Goal: Task Accomplishment & Management: Use online tool/utility

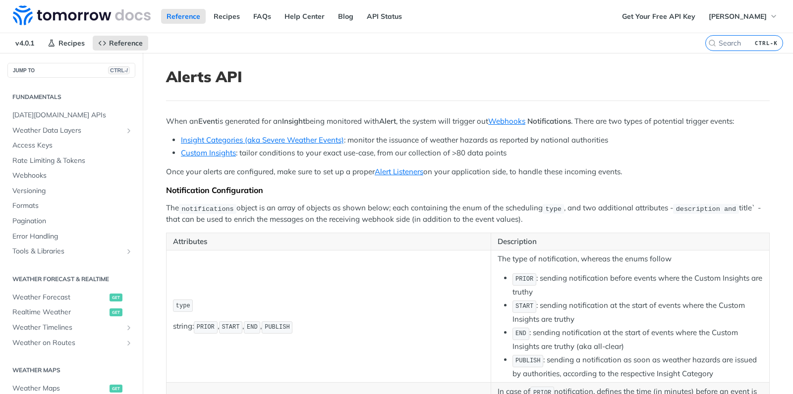
scroll to position [291, 0]
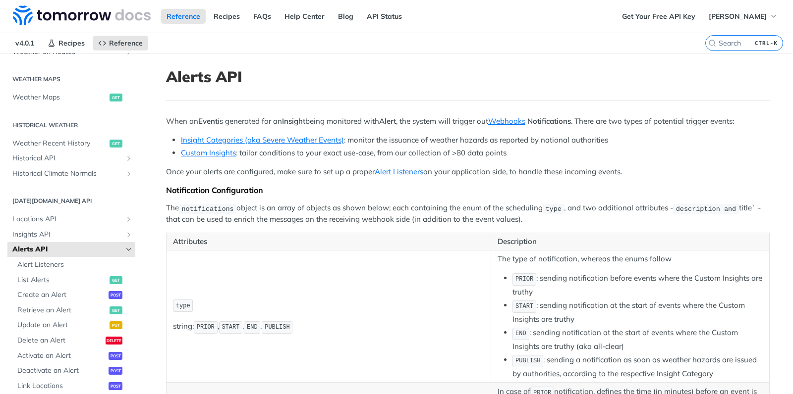
click at [128, 248] on icon "Hide subpages for Alerts API" at bounding box center [129, 250] width 8 height 8
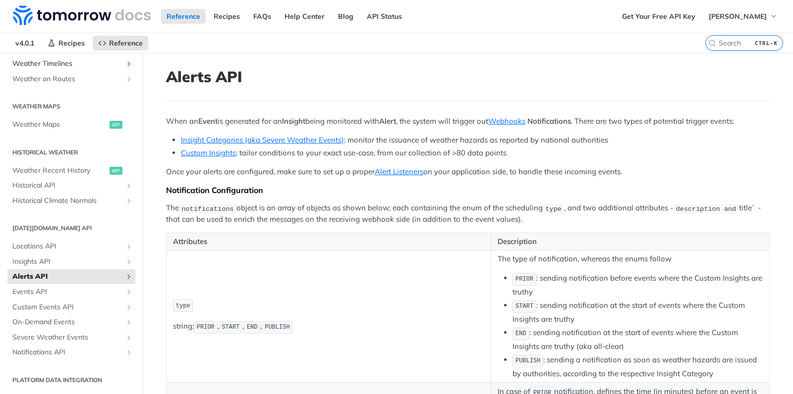
click at [70, 66] on span "Weather Timelines" at bounding box center [67, 64] width 110 height 10
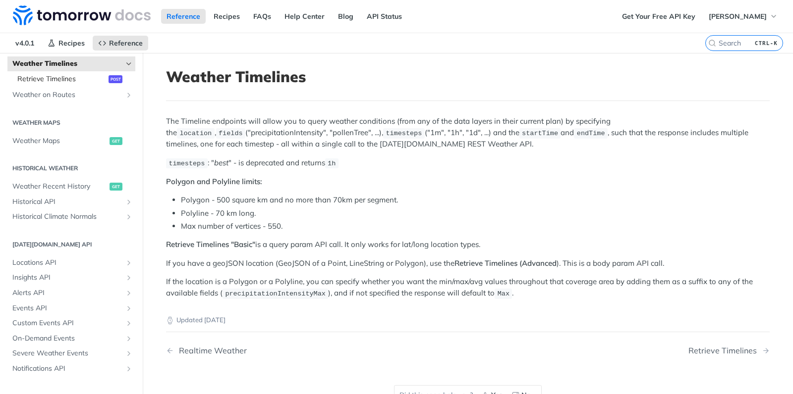
click at [73, 80] on span "Retrieve Timelines" at bounding box center [61, 79] width 89 height 10
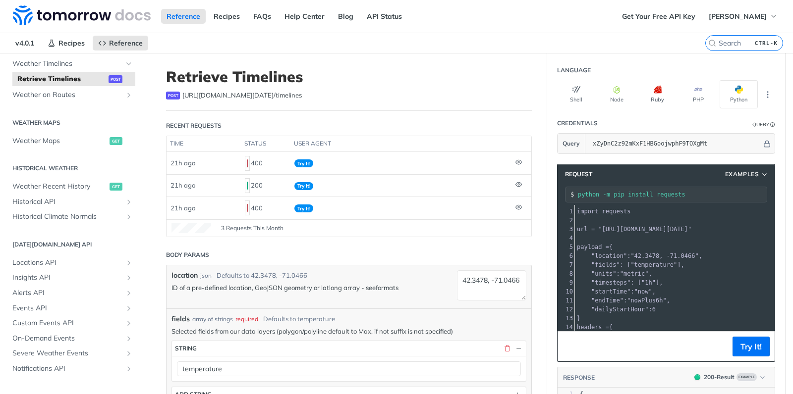
click at [397, 286] on link "formats" at bounding box center [387, 288] width 23 height 8
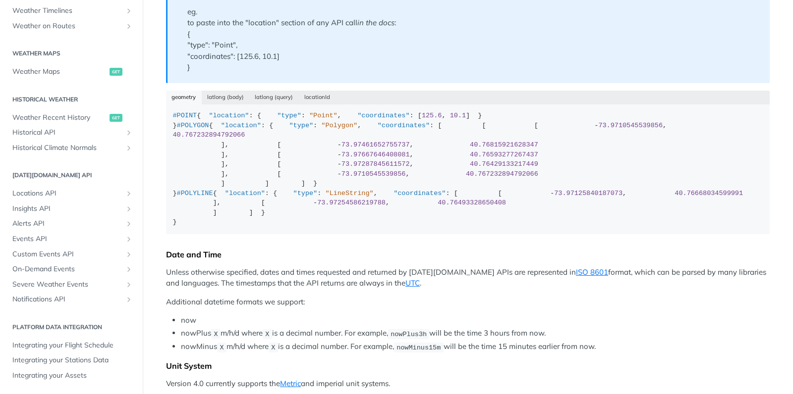
scroll to position [264, 0]
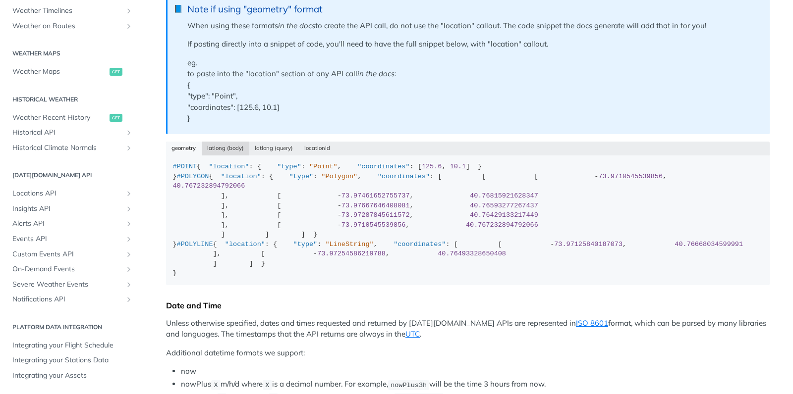
click at [217, 150] on button "latlong (body)" at bounding box center [226, 149] width 48 height 14
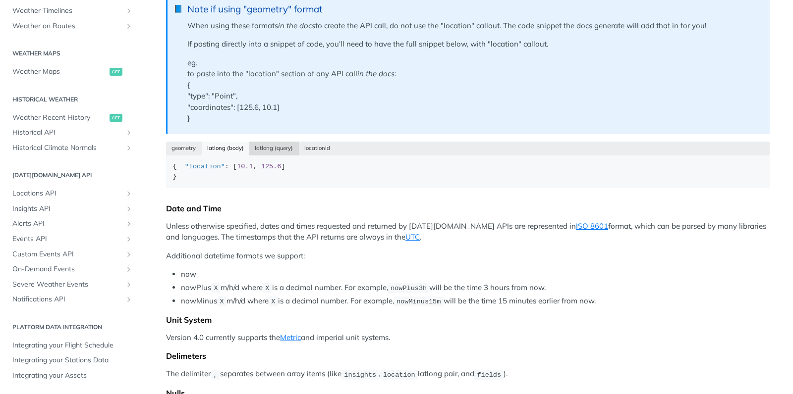
click at [277, 148] on button "latlong (query)" at bounding box center [274, 149] width 50 height 14
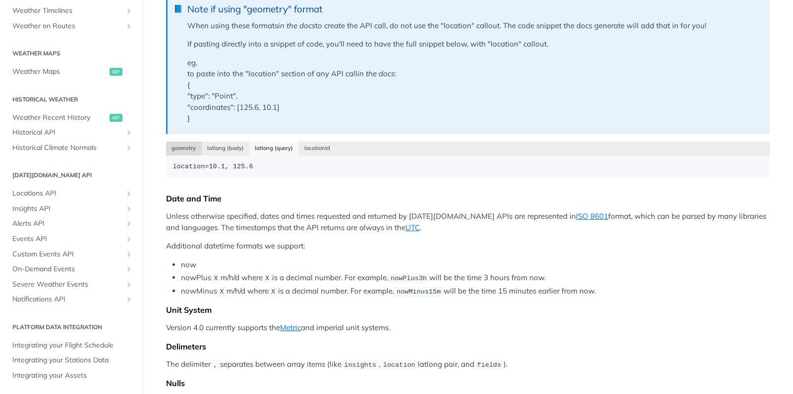
click at [187, 150] on button "geometry" at bounding box center [184, 149] width 36 height 14
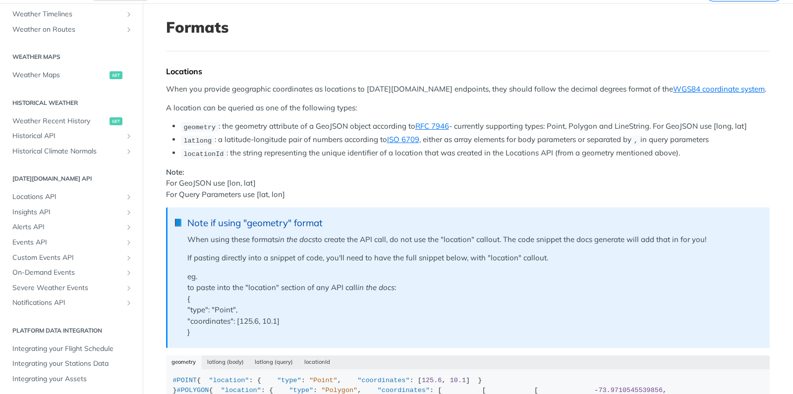
scroll to position [31, 0]
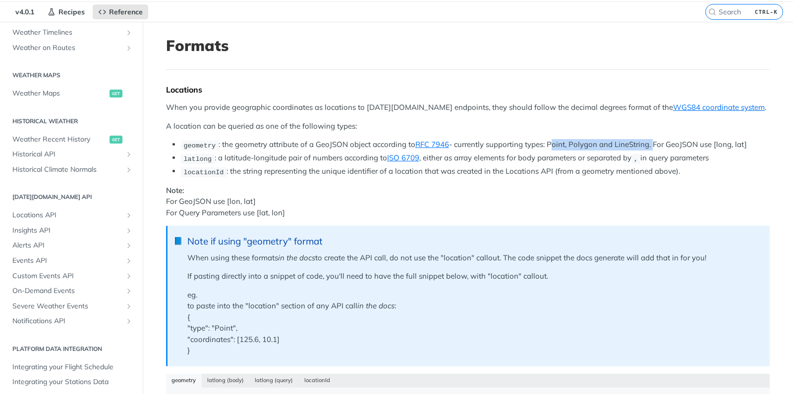
drag, startPoint x: 551, startPoint y: 143, endPoint x: 653, endPoint y: 143, distance: 102.1
click at [653, 143] on li "geometry : the geometry attribute of a GeoJSON object according to RFC 7946 - c…" at bounding box center [475, 144] width 589 height 11
copy li "Point, Polygon and LineString."
click at [685, 147] on li "geometry : the geometry attribute of a GeoJSON object according to RFC 7946 - c…" at bounding box center [475, 144] width 589 height 11
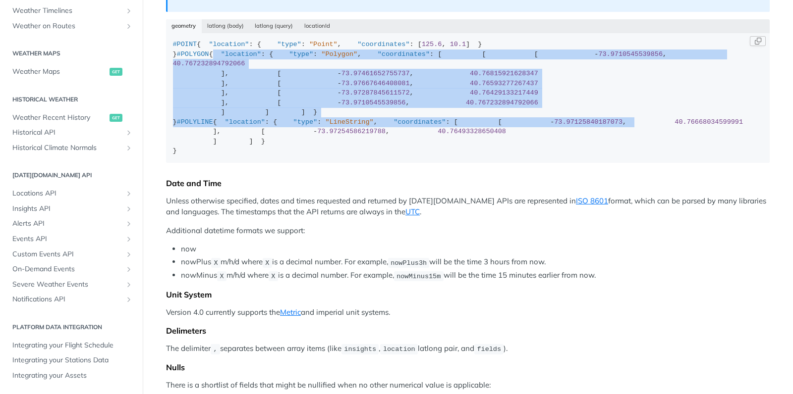
scroll to position [101, 0]
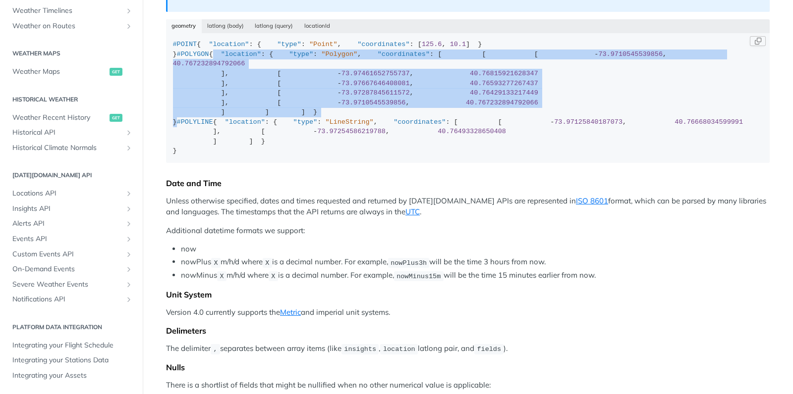
drag, startPoint x: 173, startPoint y: 131, endPoint x: 217, endPoint y: 299, distance: 174.2
click at [217, 156] on div "#POINT { "location" : { "type" : "Point" , "coordinates" : [ 125.6 , 10.1 ] } }…" at bounding box center [468, 98] width 590 height 116
click at [353, 156] on div "#POINT { "location" : { "type" : "Point" , "coordinates" : [ 125.6 , 10.1 ] } }…" at bounding box center [468, 98] width 590 height 116
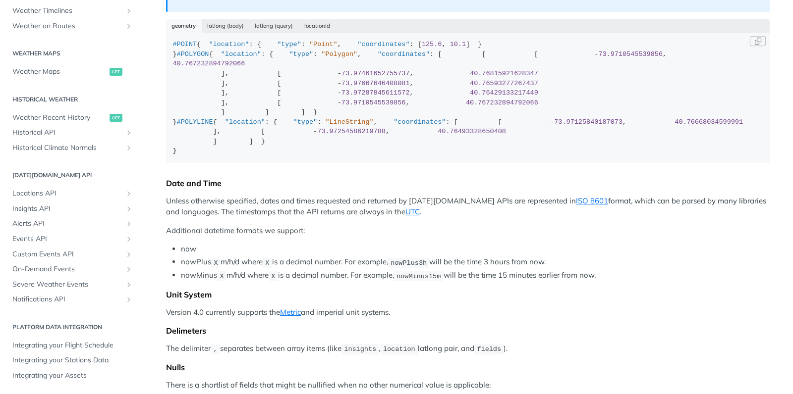
scroll to position [192, 0]
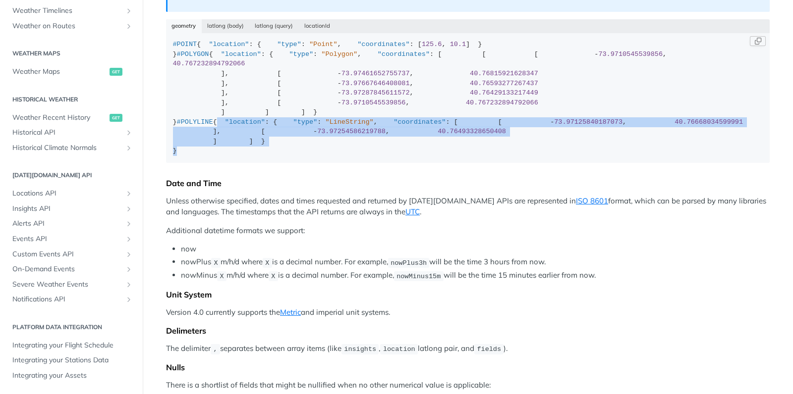
drag, startPoint x: 174, startPoint y: 240, endPoint x: 182, endPoint y: 375, distance: 135.0
click at [182, 156] on div "#POINT { "location" : { "type" : "Point" , "coordinates" : [ 125.6 , 10.1 ] } }…" at bounding box center [468, 98] width 590 height 116
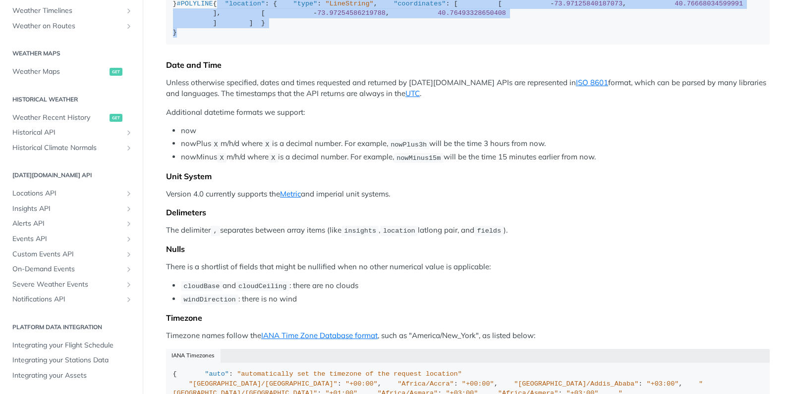
scroll to position [525, 0]
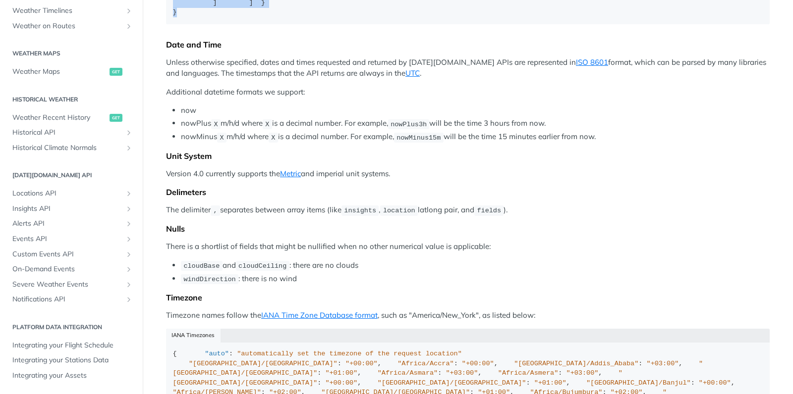
drag, startPoint x: 205, startPoint y: 224, endPoint x: 211, endPoint y: 279, distance: 55.3
drag, startPoint x: 174, startPoint y: 101, endPoint x: 188, endPoint y: 239, distance: 139.4
copy div "{ "location" : { "type" : "LineString" , "coordinates" : [ [ - 73.9712584018707…"
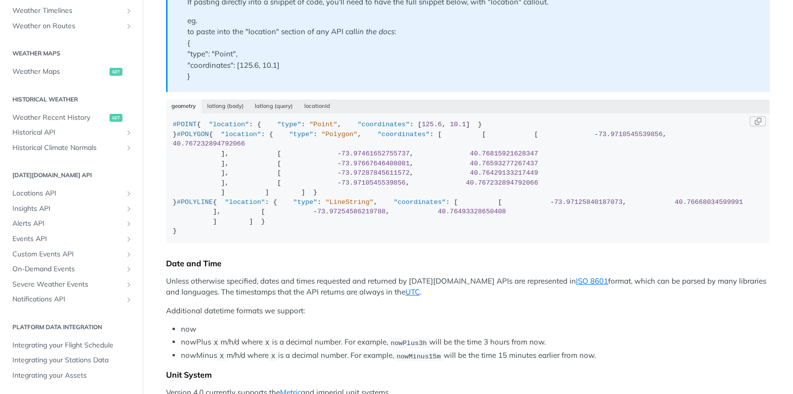
scroll to position [0, 0]
click at [229, 108] on button "latlong (body)" at bounding box center [226, 107] width 48 height 14
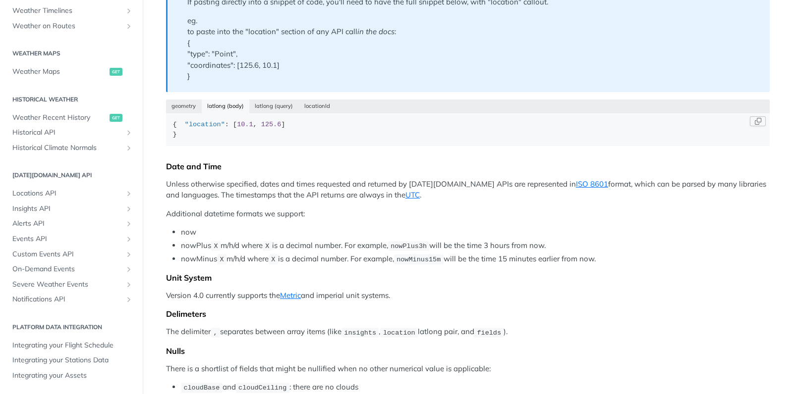
type button "json"
click at [264, 109] on button "latlong (query)" at bounding box center [274, 107] width 50 height 14
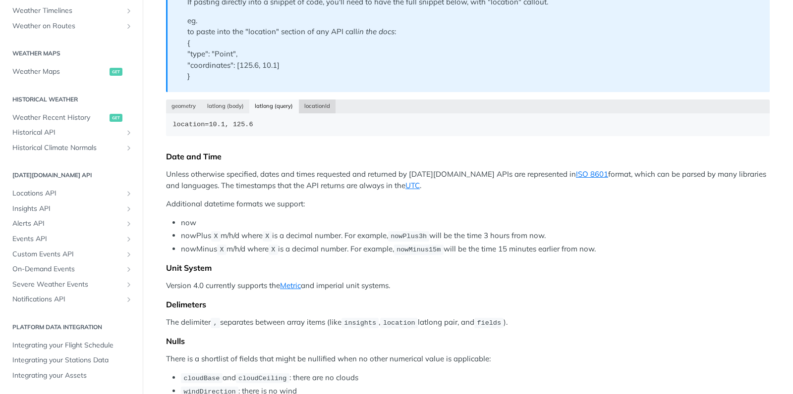
click at [316, 106] on button "locationId" at bounding box center [317, 107] width 37 height 14
click at [277, 110] on button "latlong (query)" at bounding box center [274, 107] width 50 height 14
click at [321, 108] on button "locationId" at bounding box center [317, 107] width 37 height 14
click at [271, 107] on button "latlong (query)" at bounding box center [274, 107] width 50 height 14
click at [224, 107] on button "latlong (body)" at bounding box center [226, 107] width 48 height 14
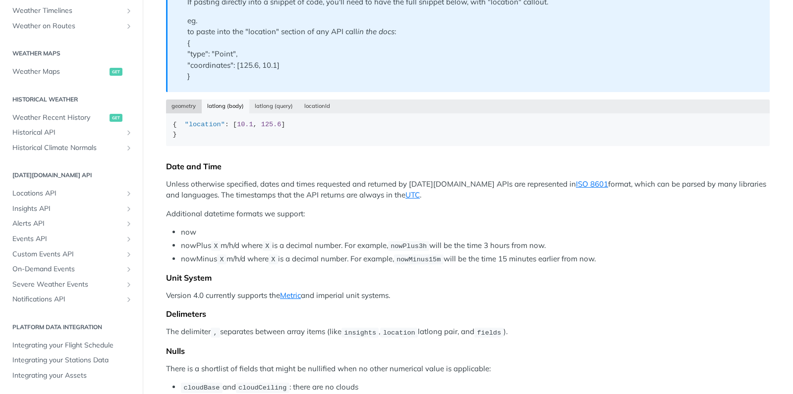
click at [185, 108] on button "geometry" at bounding box center [184, 107] width 36 height 14
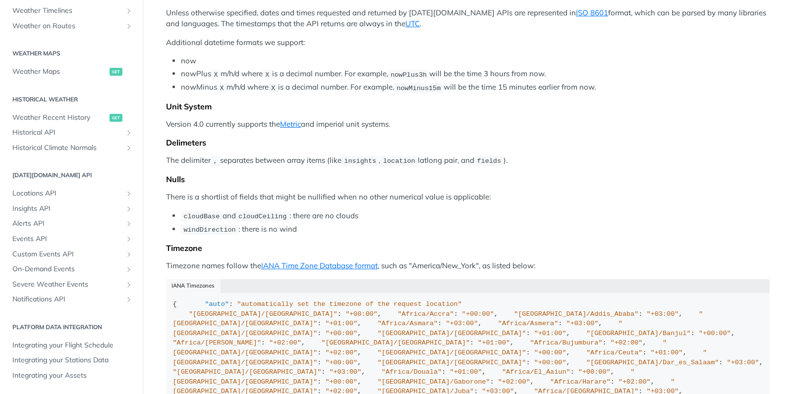
scroll to position [192, 0]
drag, startPoint x: 253, startPoint y: 135, endPoint x: 257, endPoint y: 212, distance: 76.9
drag, startPoint x: 230, startPoint y: 59, endPoint x: 207, endPoint y: 176, distance: 119.2
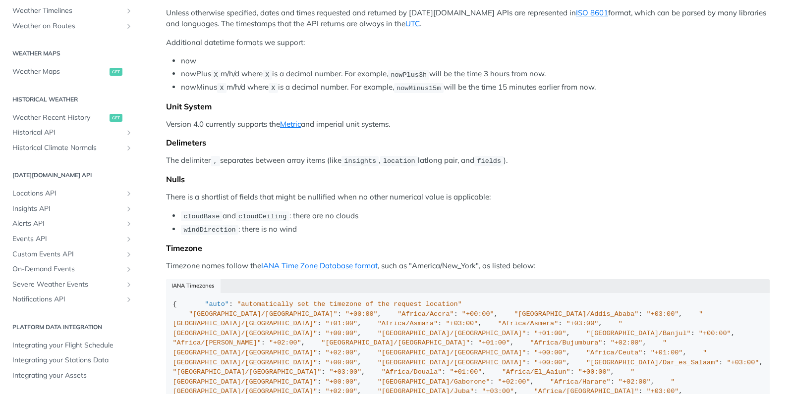
copy div "{ "type" : "LineString" , "coordinates" : [ [ - 73.97125840187073 , 40.76668034…"
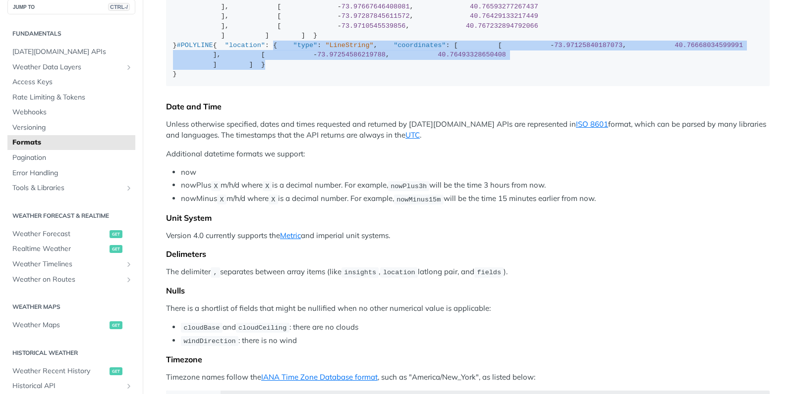
scroll to position [0, 0]
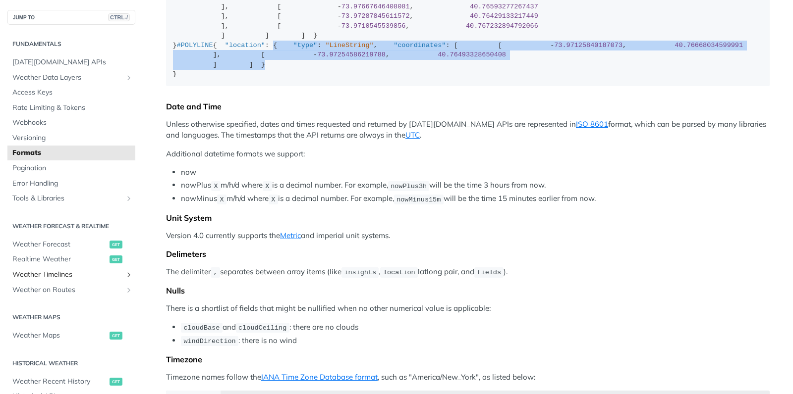
click at [65, 275] on span "Weather Timelines" at bounding box center [67, 275] width 110 height 10
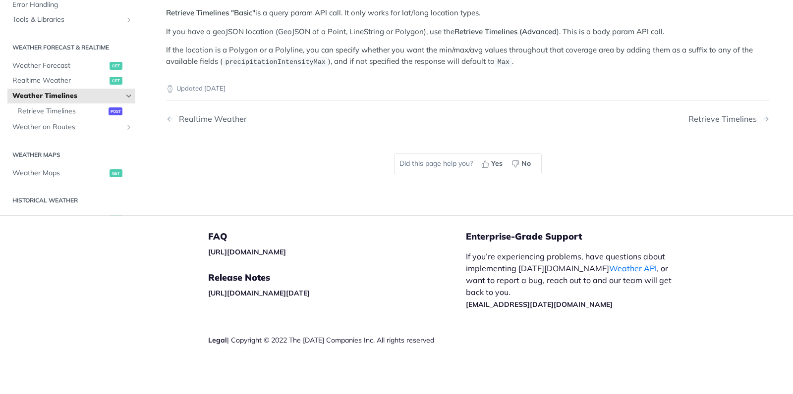
scroll to position [231, 0]
click at [59, 111] on span "Retrieve Timelines" at bounding box center [61, 112] width 89 height 10
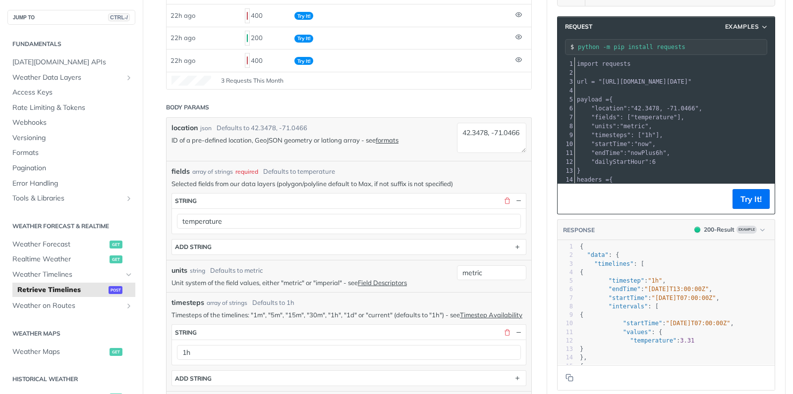
scroll to position [151, 0]
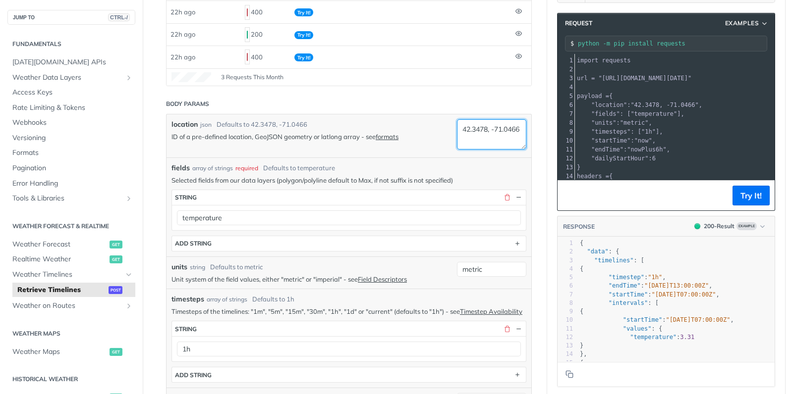
drag, startPoint x: 463, startPoint y: 128, endPoint x: 504, endPoint y: 139, distance: 43.1
click at [504, 139] on textarea "42.3478, -71.0466" at bounding box center [491, 134] width 69 height 30
paste textarea "{ "type": "LineString", "coordinates": [ [ -73.97125840187073, 40.7666803459999…"
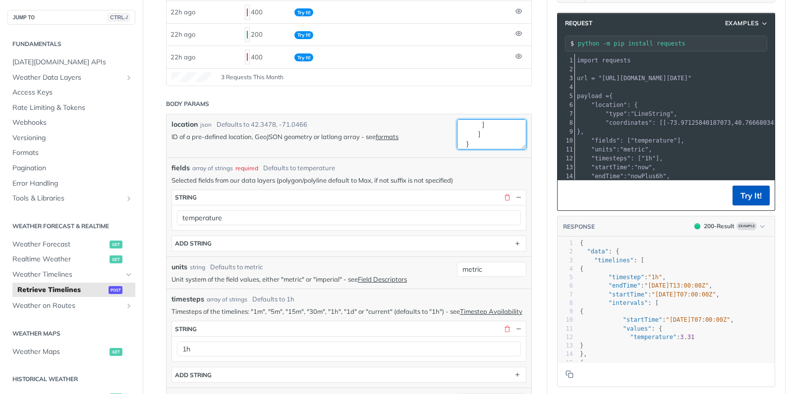
type textarea "{ "type": "LineString", "coordinates": [ [ -73.97125840187073, 40.7666803459999…"
click at [757, 199] on button "Try It!" at bounding box center [750, 196] width 37 height 20
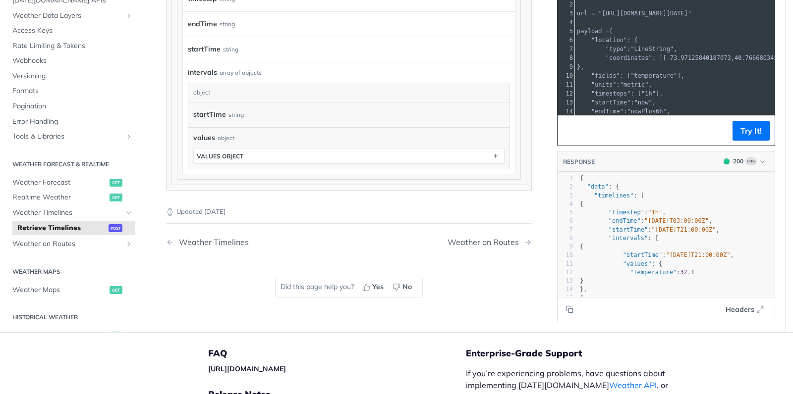
scroll to position [1020, 0]
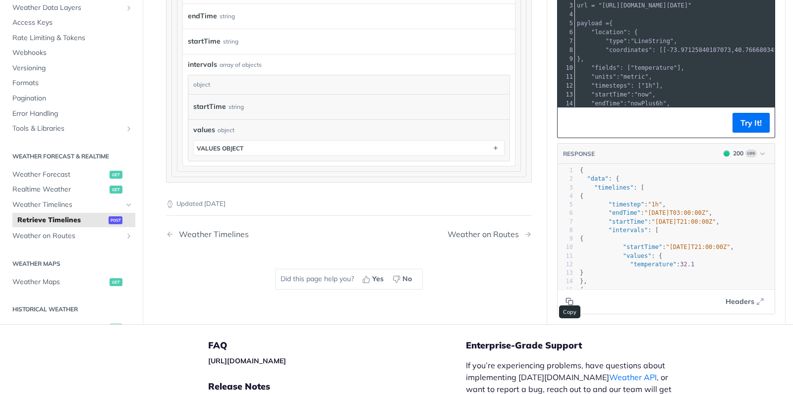
click at [569, 301] on icon "Copy to clipboard" at bounding box center [570, 303] width 4 height 4
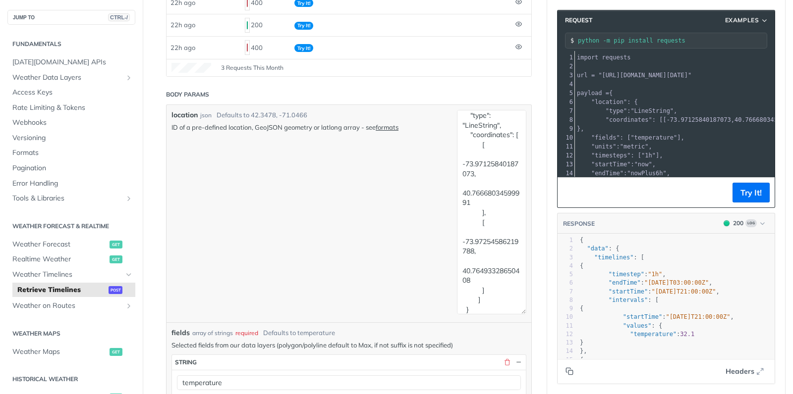
scroll to position [0, 0]
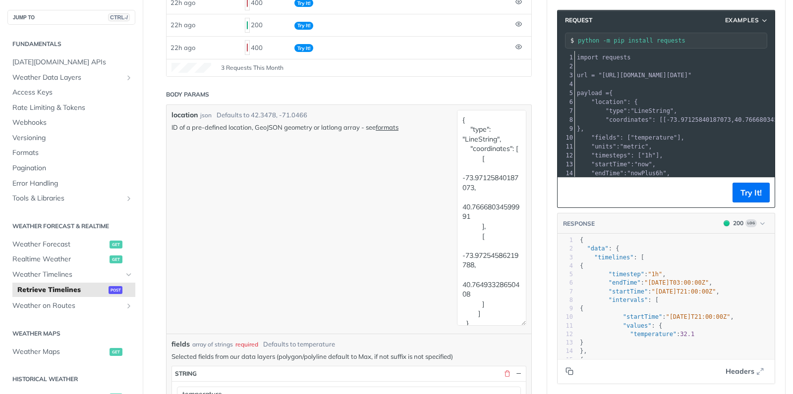
drag, startPoint x: 524, startPoint y: 137, endPoint x: 548, endPoint y: 323, distance: 187.4
click at [526, 323] on textarea "{ "type": "LineString", "coordinates": [ [ -73.97125840187073, 40.7666803459999…" at bounding box center [491, 218] width 69 height 216
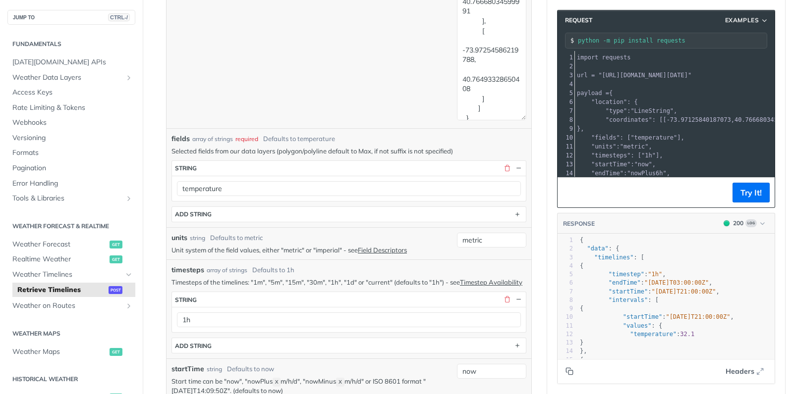
scroll to position [389, 0]
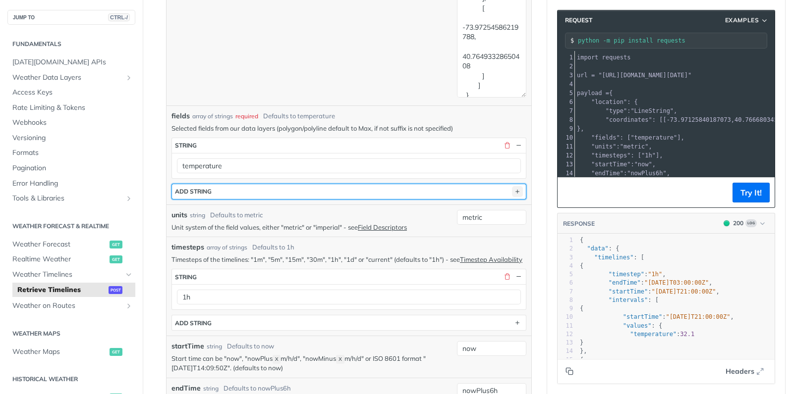
click at [520, 191] on icon "button" at bounding box center [517, 191] width 11 height 11
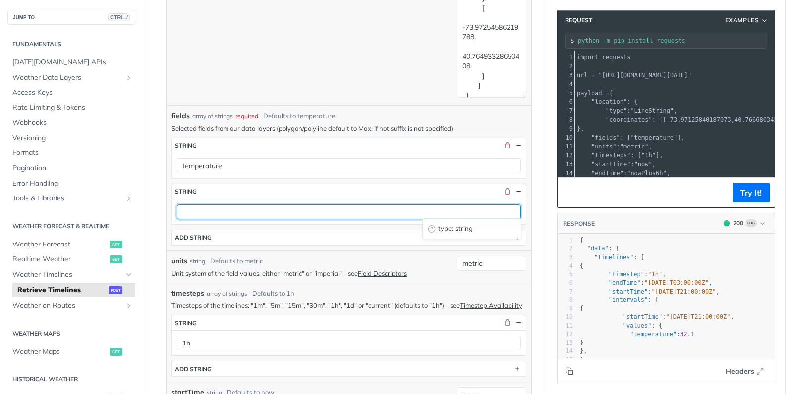
click at [212, 212] on input "text" at bounding box center [349, 212] width 344 height 15
type input "windSpeed"
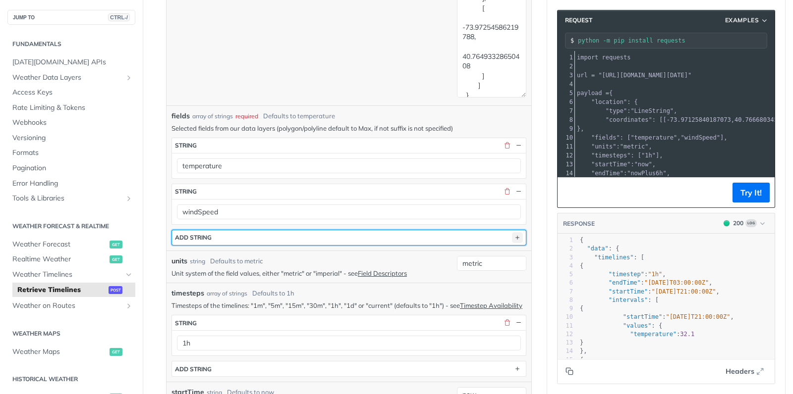
click at [522, 233] on icon "button" at bounding box center [517, 237] width 11 height 11
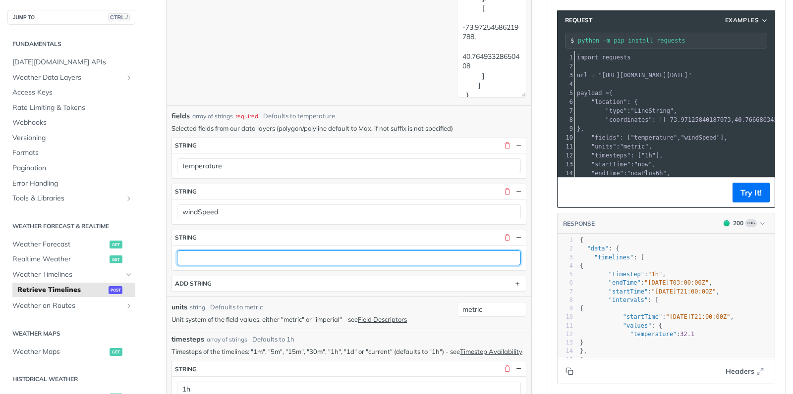
click at [210, 256] on input "text" at bounding box center [349, 258] width 344 height 15
click at [260, 258] on input "text" at bounding box center [349, 258] width 344 height 15
paste input "precipitationSum"
type input "precipitationSum"
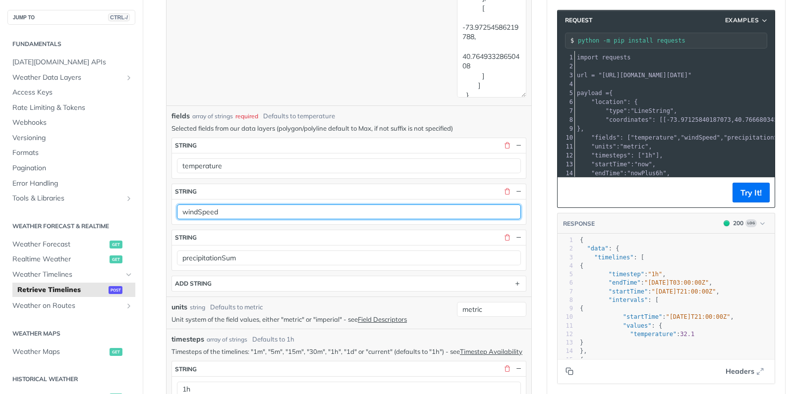
click at [244, 206] on input "windSpeed" at bounding box center [349, 212] width 344 height 15
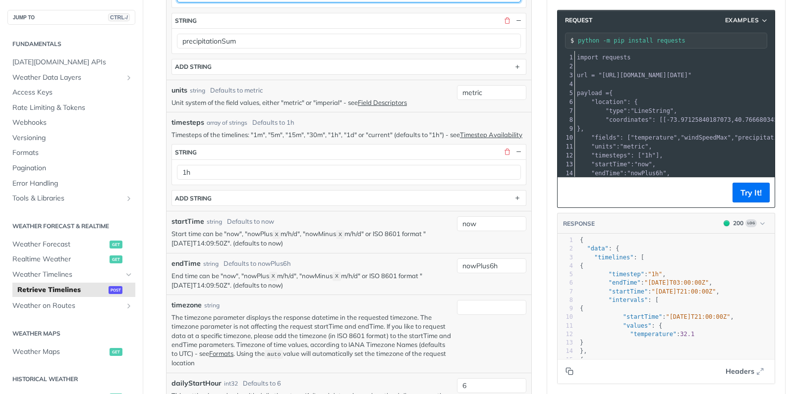
scroll to position [640, 0]
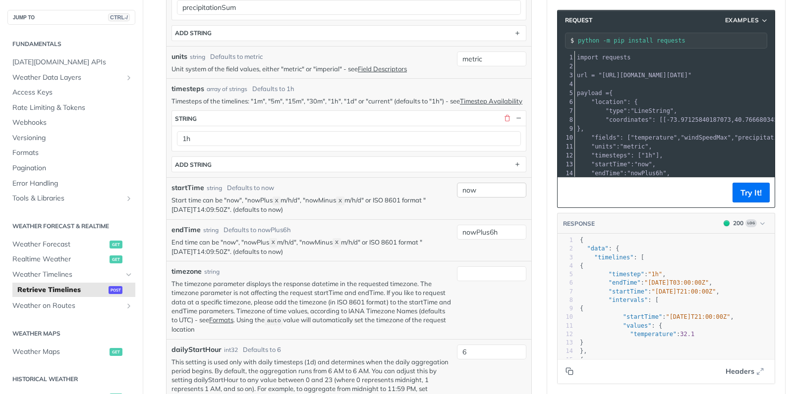
type input "windSpeedMax"
click at [481, 186] on input "now" at bounding box center [491, 190] width 69 height 15
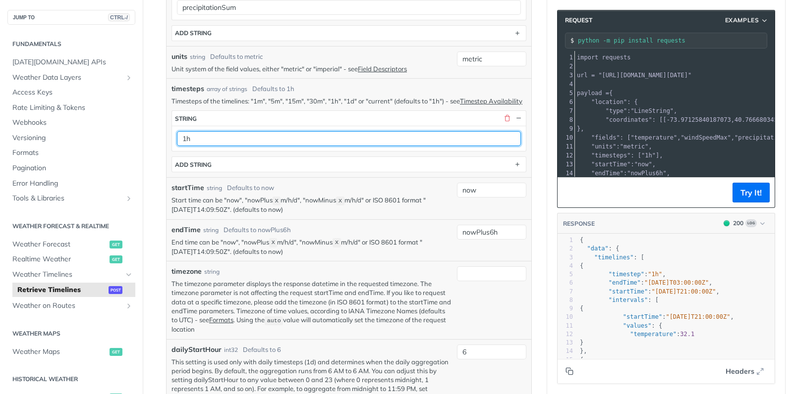
click at [420, 134] on input "1h" at bounding box center [349, 138] width 344 height 15
type input "1d"
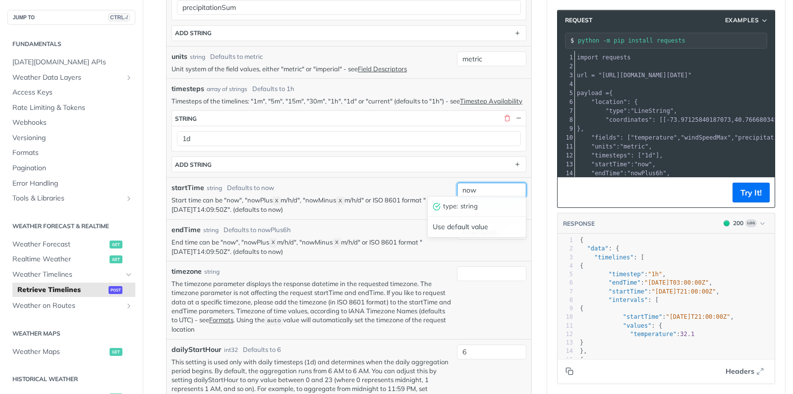
click at [484, 188] on input "now" at bounding box center [491, 190] width 69 height 15
click at [446, 172] on div "timesteps array of strings Defaults to 1h Timesteps of the timelines: "1m", "5m…" at bounding box center [348, 127] width 365 height 99
drag, startPoint x: 489, startPoint y: 226, endPoint x: 494, endPoint y: 227, distance: 5.0
click at [494, 227] on input "nowPlus6h" at bounding box center [491, 232] width 69 height 15
type input "nowPlus6d"
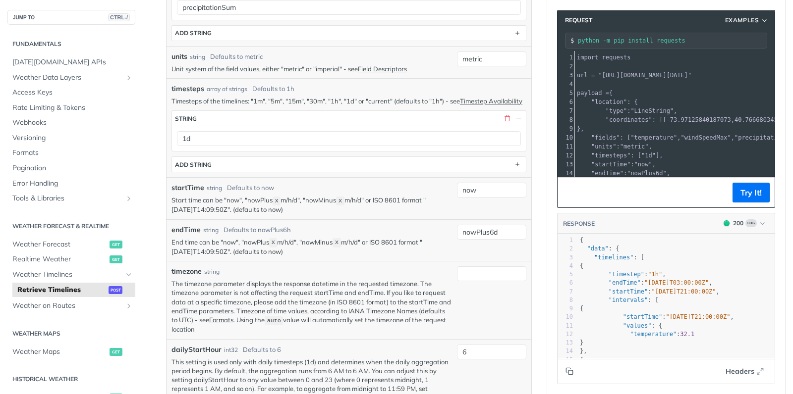
click at [423, 225] on div "endTime string Defaults to nowPlus6h" at bounding box center [311, 230] width 280 height 10
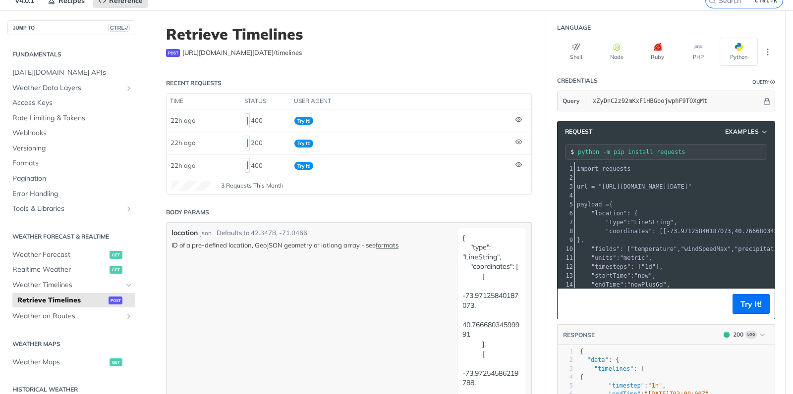
scroll to position [34, 0]
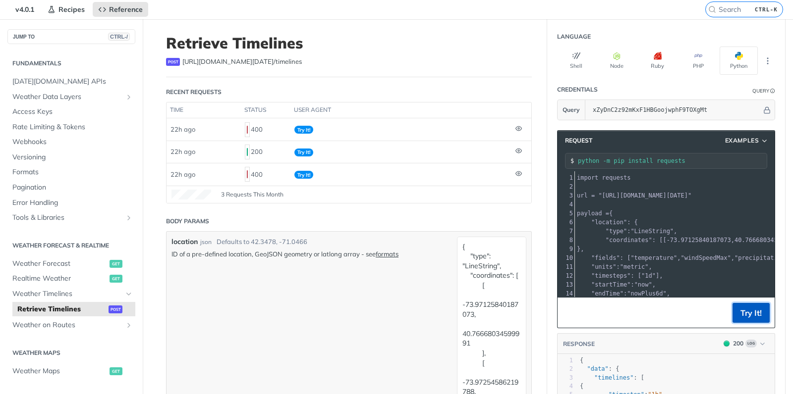
click at [752, 310] on button "Try It!" at bounding box center [750, 313] width 37 height 20
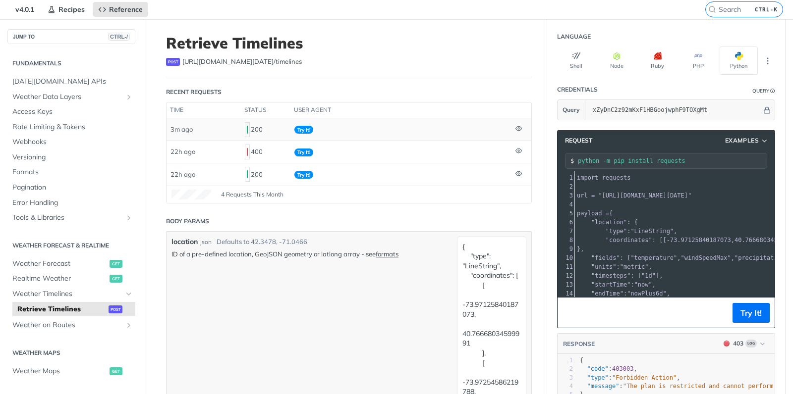
click at [219, 127] on td "3m ago" at bounding box center [203, 129] width 74 height 22
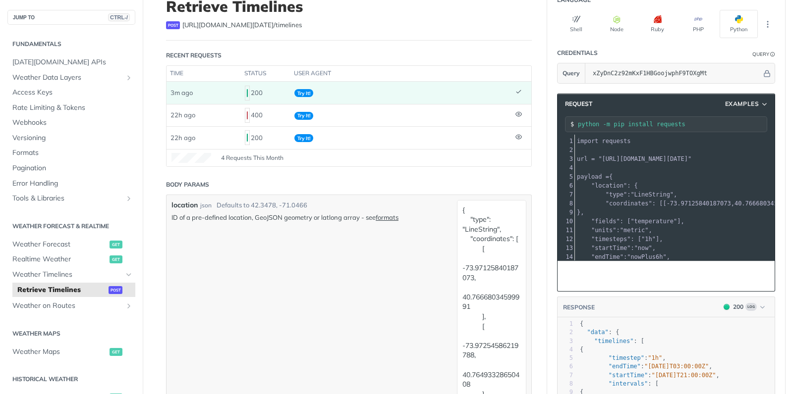
scroll to position [85, 0]
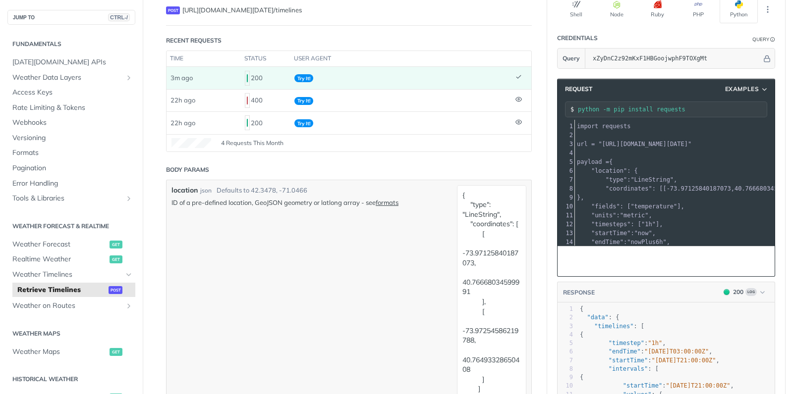
click at [304, 78] on span "Try It!" at bounding box center [303, 78] width 19 height 8
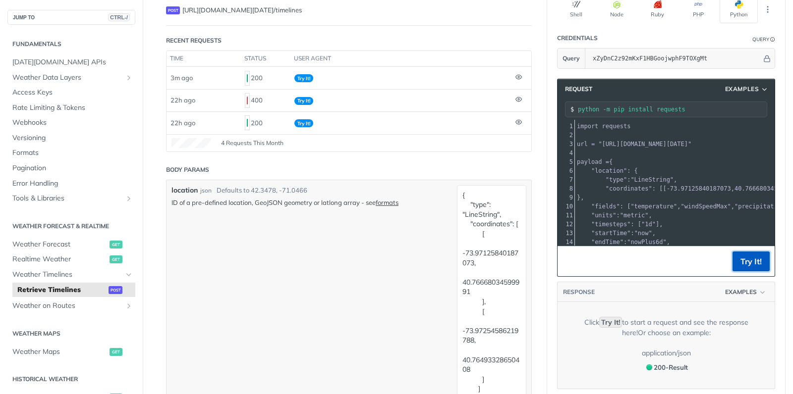
click at [752, 265] on button "Try It!" at bounding box center [750, 262] width 37 height 20
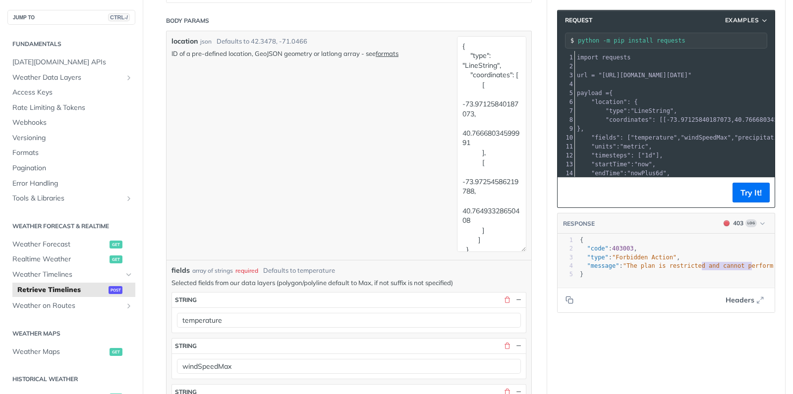
scroll to position [0, 39]
type textarea "ed and cannot perform this action. Adjust action"
drag, startPoint x: 703, startPoint y: 267, endPoint x: 780, endPoint y: 263, distance: 77.4
click at [780, 263] on section "Request Examples python -m pip install requests xxxxxxxxxx 22 1 import requests…" at bounding box center [666, 161] width 238 height 323
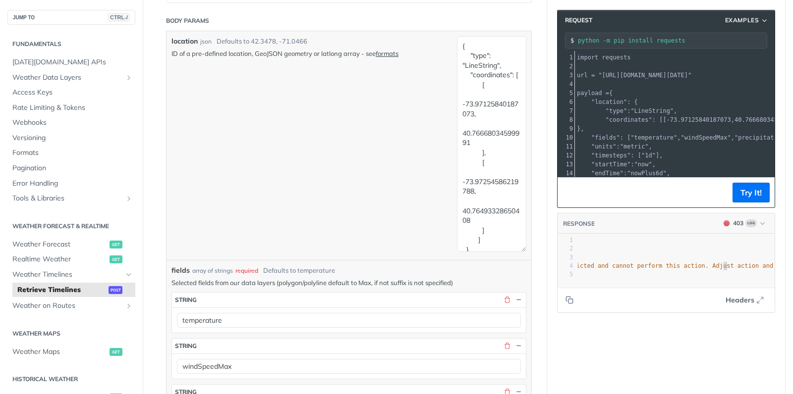
scroll to position [1, 0]
click at [723, 266] on span ""The plan is restricted and cannot perform this action. Adjust action and try a…" at bounding box center [739, 266] width 455 height 7
type textarea "just action and try again: endTi"
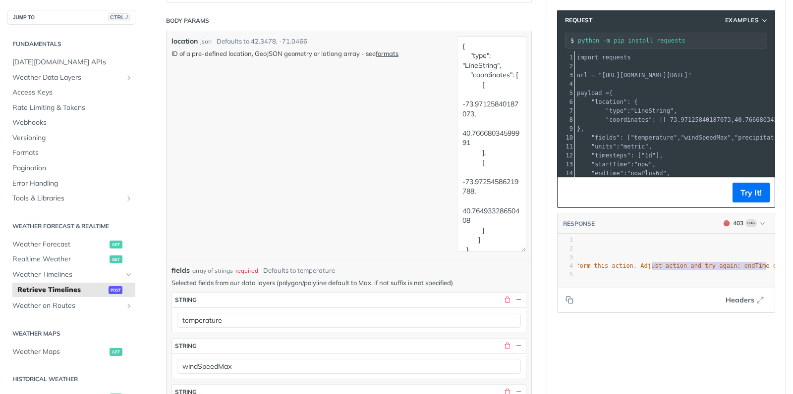
drag, startPoint x: 722, startPoint y: 267, endPoint x: 776, endPoint y: 263, distance: 54.1
click at [776, 263] on section "Request Examples python -m pip install requests xxxxxxxxxx 22 1 import requests…" at bounding box center [666, 161] width 238 height 323
click at [744, 267] on span ""The plan is restricted and cannot perform this action. Adjust action and try a…" at bounding box center [667, 266] width 455 height 7
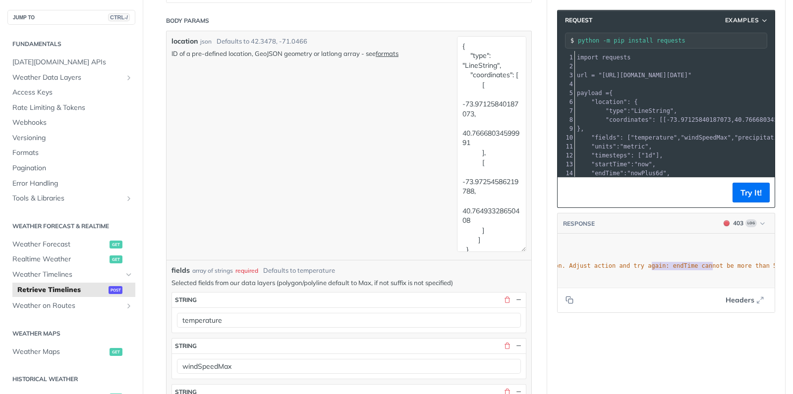
type textarea "again: endTime cannot be more than 5 day"
drag, startPoint x: 723, startPoint y: 267, endPoint x: 779, endPoint y: 263, distance: 56.1
click at [779, 263] on section "Request Examples python -m pip install requests xxxxxxxxxx 22 1 import requests…" at bounding box center [666, 161] width 238 height 323
click at [696, 269] on span ""The plan is restricted and cannot perform this action. Adjust action and try a…" at bounding box center [567, 266] width 455 height 7
type textarea "an 5 days ahead.""
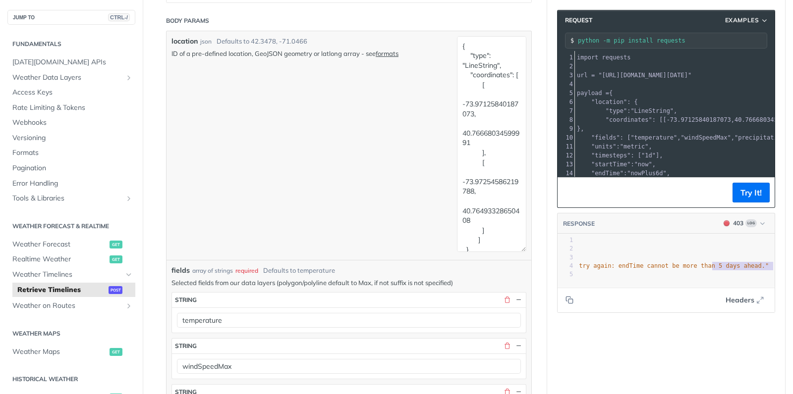
drag, startPoint x: 737, startPoint y: 265, endPoint x: 792, endPoint y: 267, distance: 54.5
click at [792, 267] on div "Jump to Content Reference Recipes FAQs Help Center Blog API Status Recipes Refe…" at bounding box center [396, 197] width 793 height 394
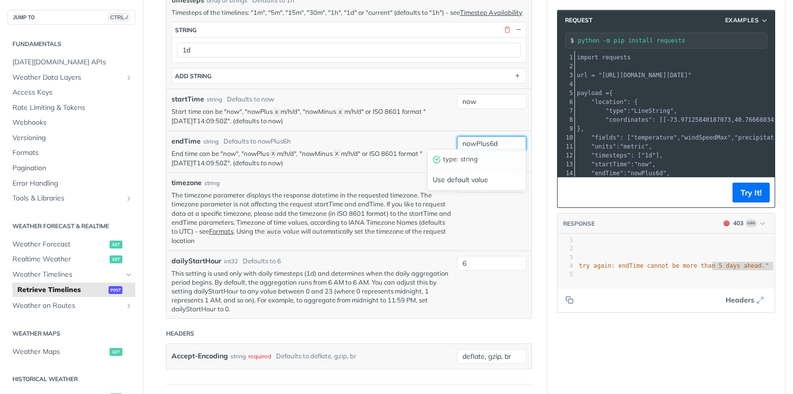
drag, startPoint x: 490, startPoint y: 137, endPoint x: 494, endPoint y: 139, distance: 5.1
click at [494, 139] on input "nowPlus6d" at bounding box center [491, 143] width 69 height 15
type input "nowPlus5d"
click at [636, 110] on span ""LineString"" at bounding box center [651, 111] width 43 height 7
click at [751, 195] on button "Try It!" at bounding box center [750, 193] width 37 height 20
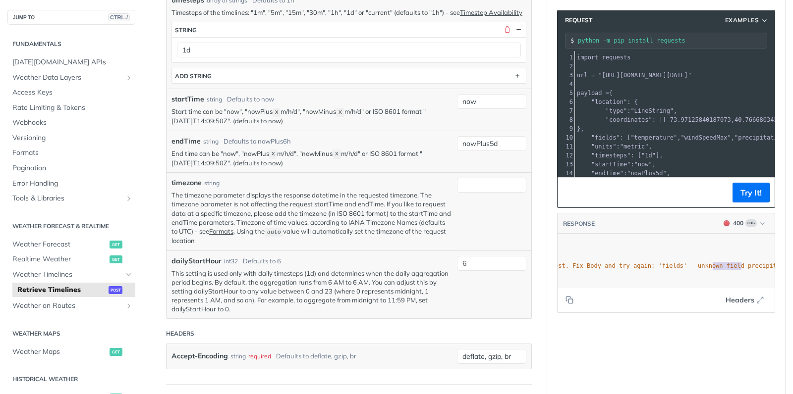
type textarea "nown field precipitationSum""
drag, startPoint x: 716, startPoint y: 266, endPoint x: 786, endPoint y: 266, distance: 69.9
click at [786, 266] on main "JUMP TO CTRL-/ Fundamentals Tomorrow.io APIs Weather Data Layers Core Probabili…" at bounding box center [396, 110] width 793 height 1570
click at [718, 265] on span ""The entries provided as body parameters were not valid for the request. Fix Bo…" at bounding box center [519, 266] width 497 height 7
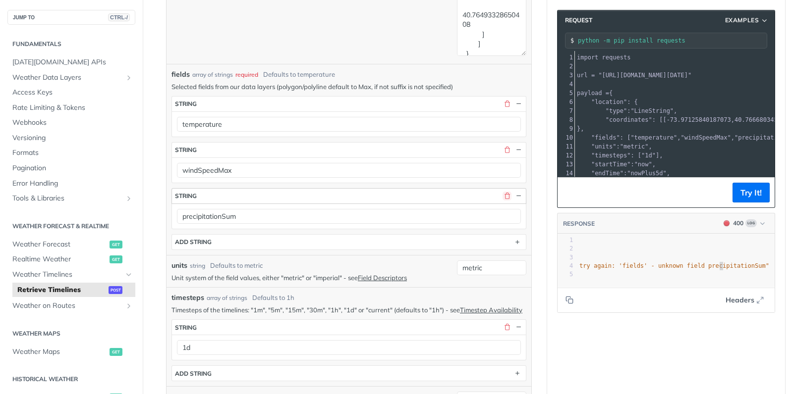
click at [508, 196] on button "button" at bounding box center [506, 196] width 9 height 9
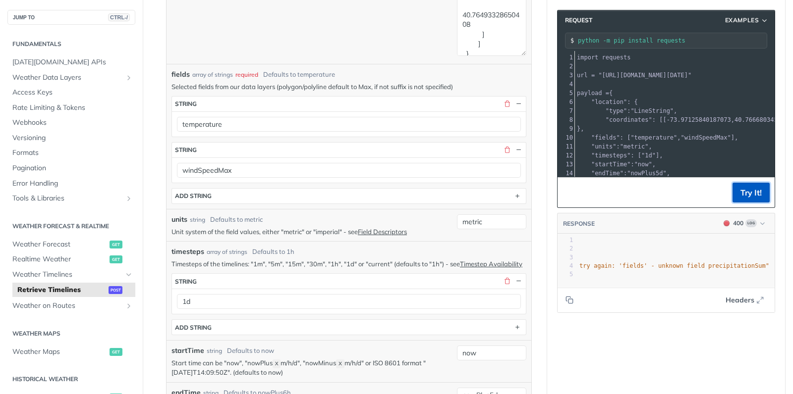
click at [755, 194] on button "Try It!" at bounding box center [750, 193] width 37 height 20
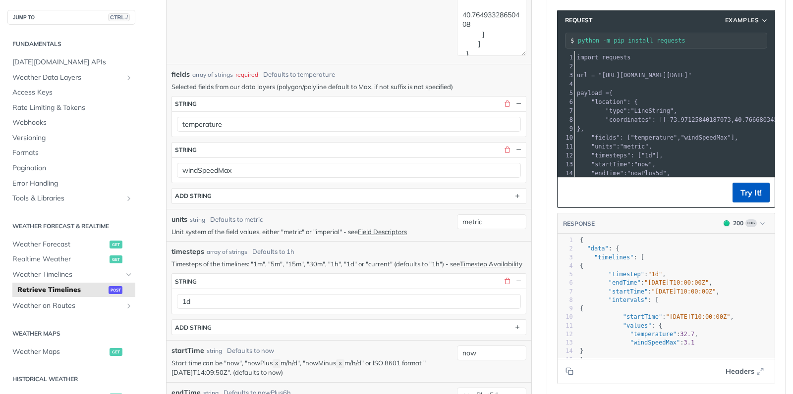
scroll to position [0, 0]
click at [571, 373] on icon "Copy to clipboard" at bounding box center [569, 372] width 8 height 8
drag, startPoint x: 607, startPoint y: 178, endPoint x: 683, endPoint y: 169, distance: 76.3
click at [683, 169] on div "Request Examples python -m pip install requests xxxxxxxxxx 22 1 import requests…" at bounding box center [666, 109] width 218 height 198
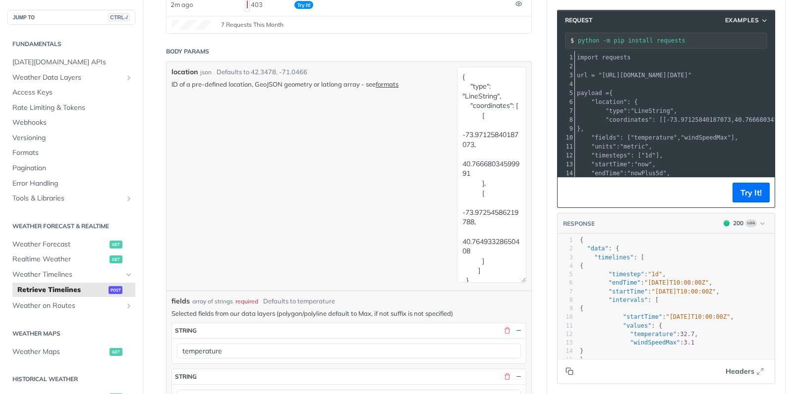
scroll to position [193, 0]
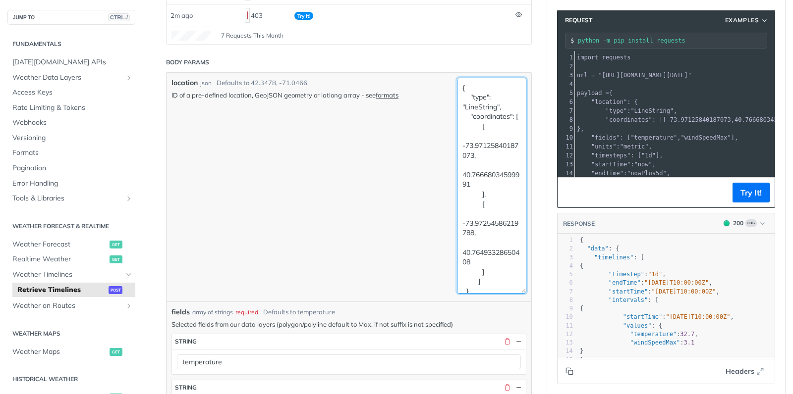
click at [476, 165] on textarea "{ "type": "LineString", "coordinates": [ [ -73.97125840187073, 40.7666803459999…" at bounding box center [491, 186] width 69 height 216
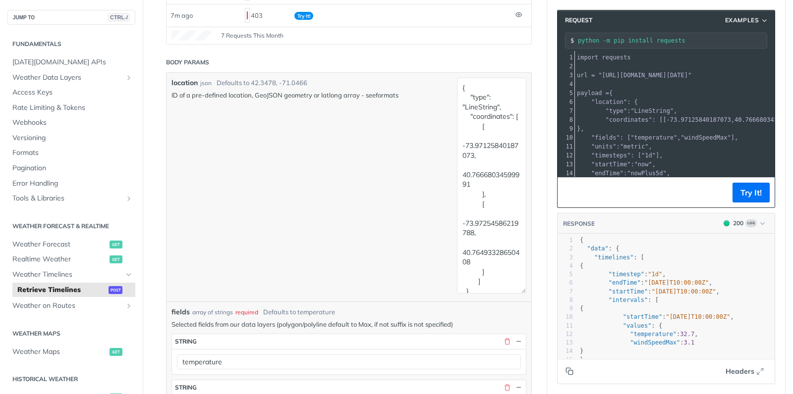
scroll to position [215, 0]
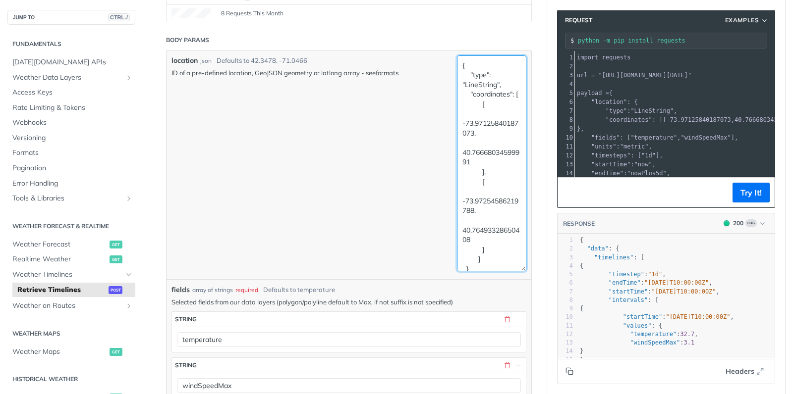
click at [480, 90] on textarea "{ "type": "LineString", "coordinates": [ [ -73.97125840187073, 40.7666803459999…" at bounding box center [491, 163] width 69 height 216
paste textarea "Polygon", "coordinates": [ [ [ -73.9710545539856, 40.767232894792066 ], [ -73.9…"
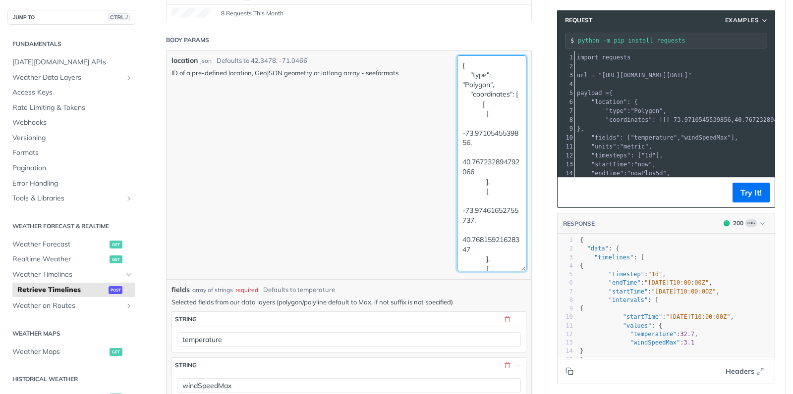
scroll to position [256, 0]
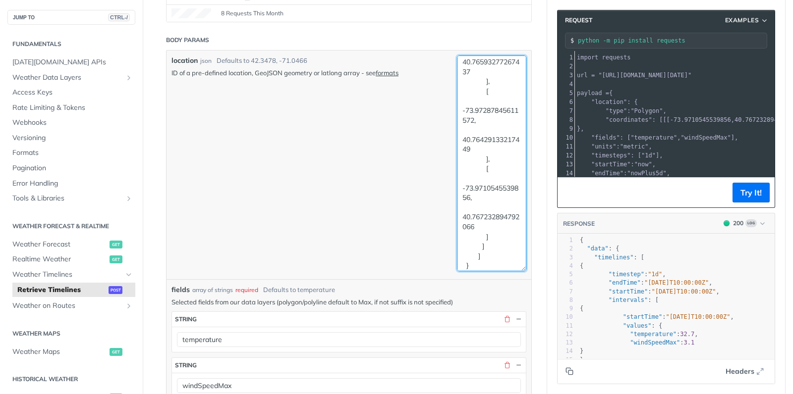
type textarea "{ "type": "Polygon", "coordinates": [ [ [ -73.9710545539856, 40.767232894792066…"
click at [489, 140] on textarea "{ "type": "Polygon", "coordinates": [ [ [ -73.9710545539856, 40.767232894792066…" at bounding box center [491, 163] width 69 height 216
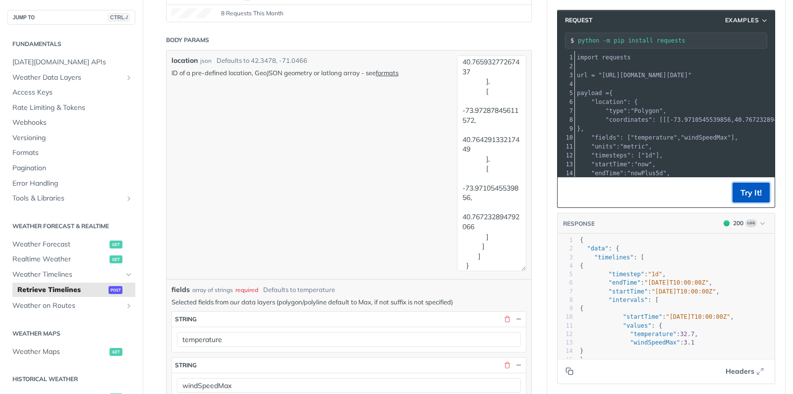
click at [756, 191] on button "Try It!" at bounding box center [750, 193] width 37 height 20
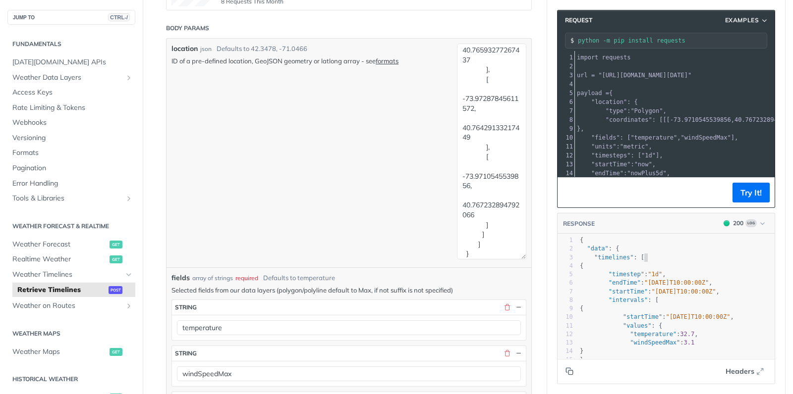
scroll to position [1, 0]
click at [773, 261] on pre ""timelines" : [" at bounding box center [676, 258] width 197 height 8
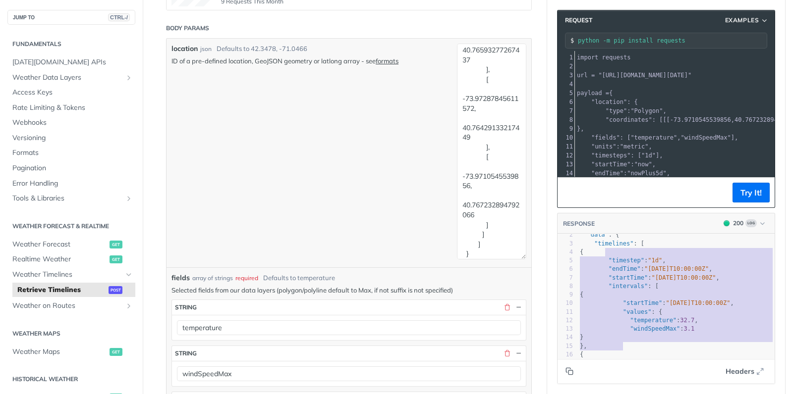
scroll to position [130, 121]
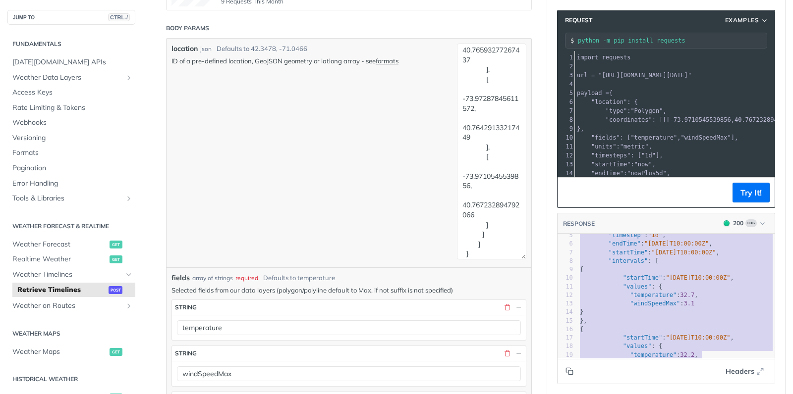
drag, startPoint x: 769, startPoint y: 269, endPoint x: 777, endPoint y: 272, distance: 8.2
click at [752, 361] on div "RESPONSE 200 Log "timestep": "1d", "endTime": "2025-08-19T10:00:00Z", "startTim…" at bounding box center [666, 298] width 218 height 171
type textarea ""timestep": "1d", "endTime": "2025-08-19T10:00:00Z", "startTime": "2025-08-14T1…"
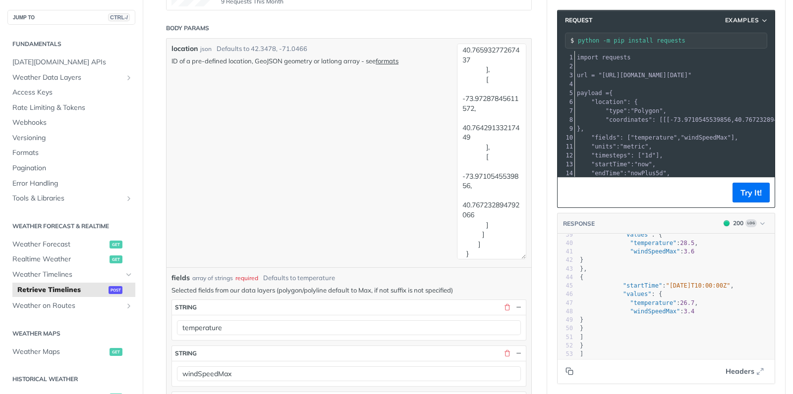
scroll to position [349, 0]
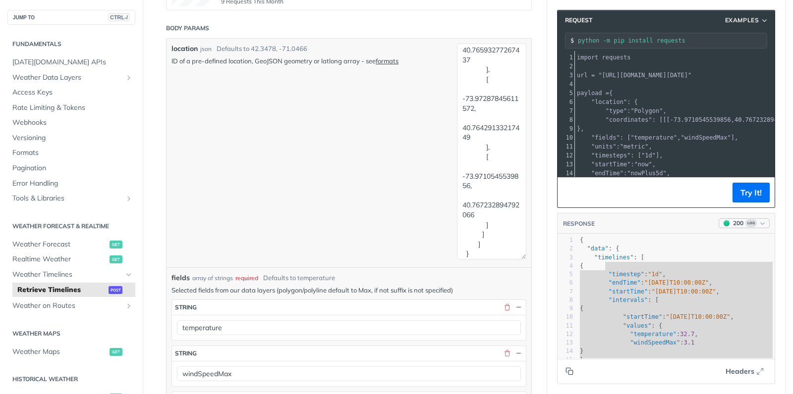
click at [753, 223] on span "Log" at bounding box center [750, 223] width 11 height 8
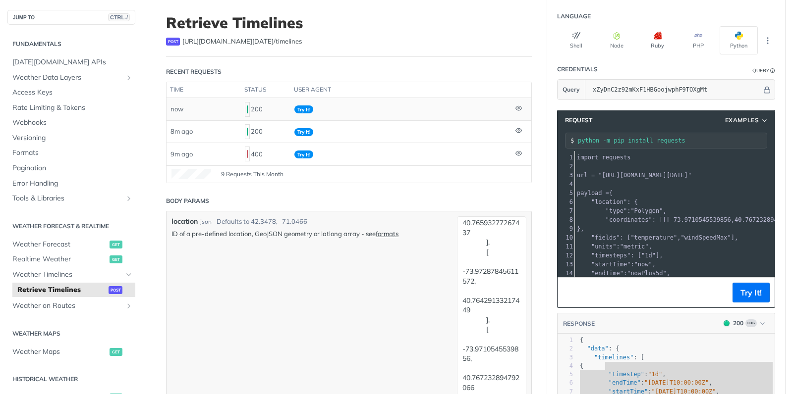
click at [302, 109] on span "Try It!" at bounding box center [303, 110] width 19 height 8
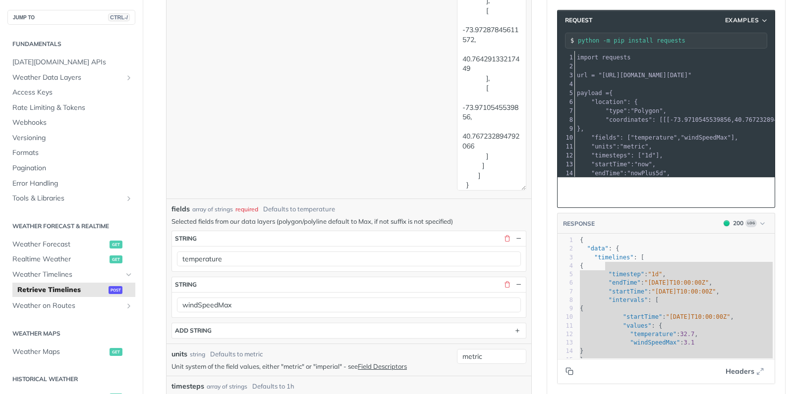
click at [570, 372] on icon "Copy to clipboard" at bounding box center [569, 372] width 8 height 8
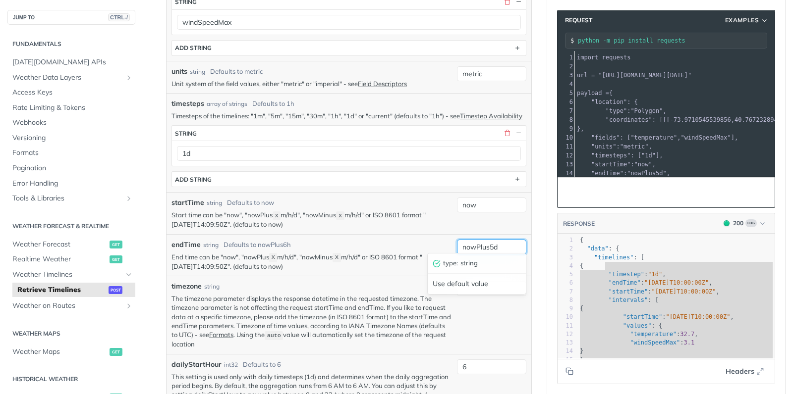
drag, startPoint x: 489, startPoint y: 242, endPoint x: 495, endPoint y: 242, distance: 6.0
click at [495, 242] on input "nowPlus5d" at bounding box center [491, 247] width 69 height 15
type input "nowPlus4d"
click at [755, 192] on button "Try It!" at bounding box center [750, 193] width 37 height 20
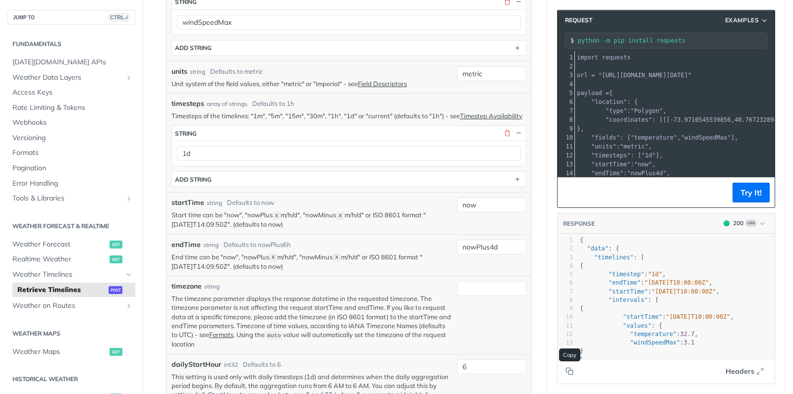
click at [571, 373] on icon "Copy to clipboard" at bounding box center [569, 372] width 8 height 8
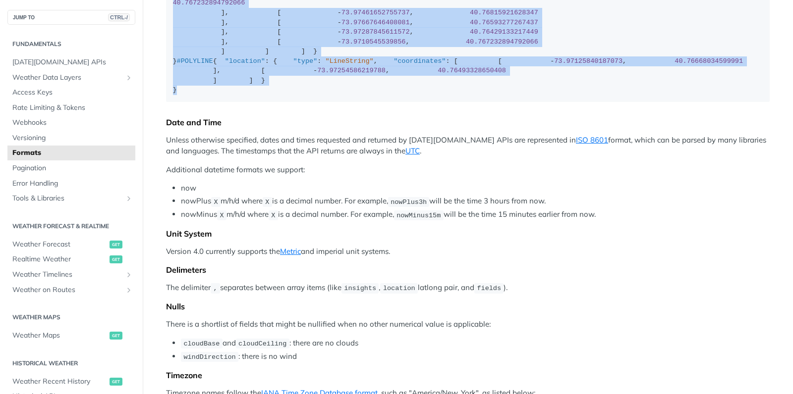
scroll to position [65, 0]
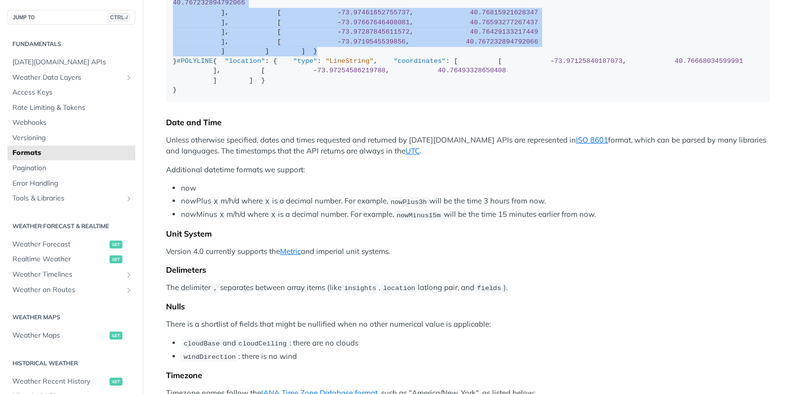
drag, startPoint x: 229, startPoint y: 78, endPoint x: 235, endPoint y: 271, distance: 193.8
click at [235, 95] on div "#POINT { "location" : { "type" : "Point" , "coordinates" : [ 125.6 , 10.1 ] } }…" at bounding box center [468, 37] width 590 height 116
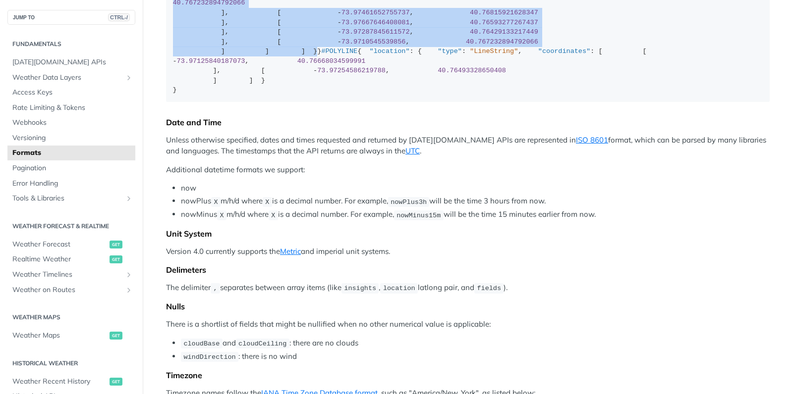
copy div "{ "type" : "Polygon" , "coordinates" : [ [ [ - 73.9710545539856 , 40.7672328947…"
click at [315, 95] on div "#POINT { "location" : { "type" : "Point" , "coordinates" : [ 125.6 , 10.1 ] } }…" at bounding box center [468, 37] width 590 height 116
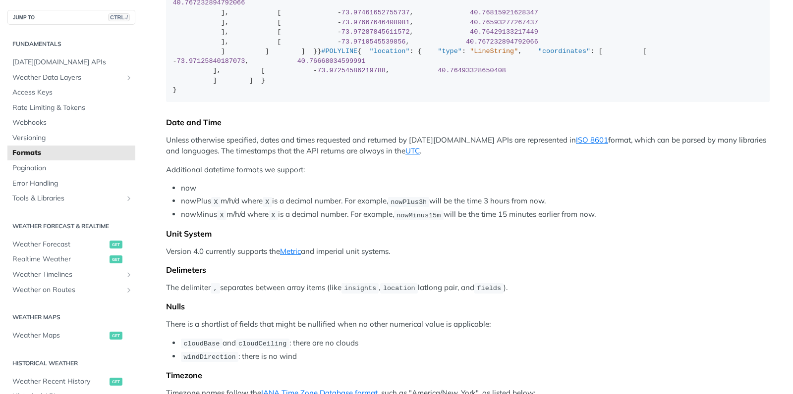
drag, startPoint x: 181, startPoint y: 280, endPoint x: 174, endPoint y: 2, distance: 277.5
click at [174, 2] on div "#POINT { "location" : { "type" : "Point" , "coordinates" : [ 125.6 , 10.1 ] } }…" at bounding box center [468, 37] width 590 height 116
copy div "{ "location" : { "type" : "Polygon" , "coordinates" : [ [ [ - 73.9710545539856 …"
